Goal: Task Accomplishment & Management: Use online tool/utility

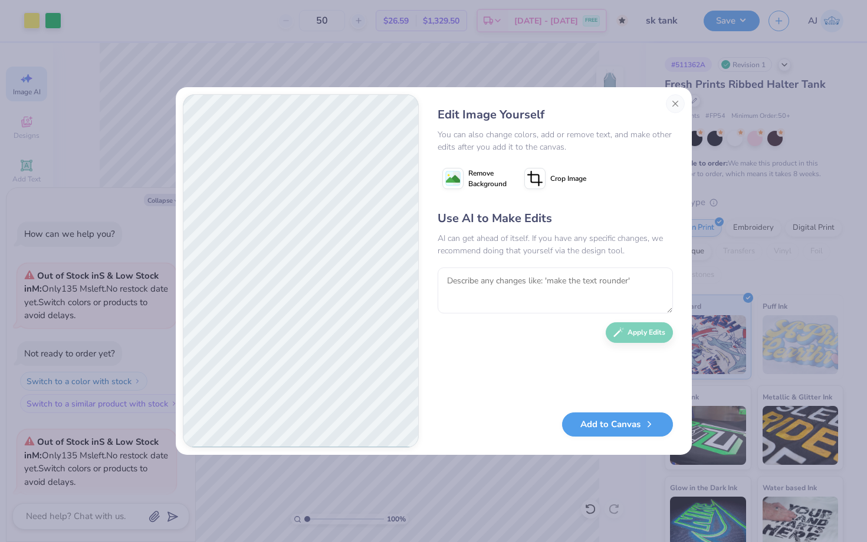
scroll to position [316, 0]
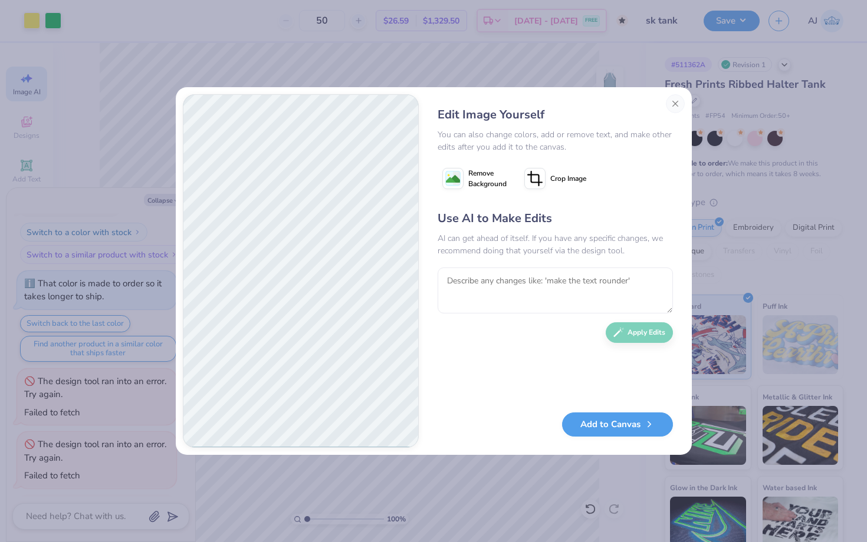
type textarea "x"
